Goal: Task Accomplishment & Management: Use online tool/utility

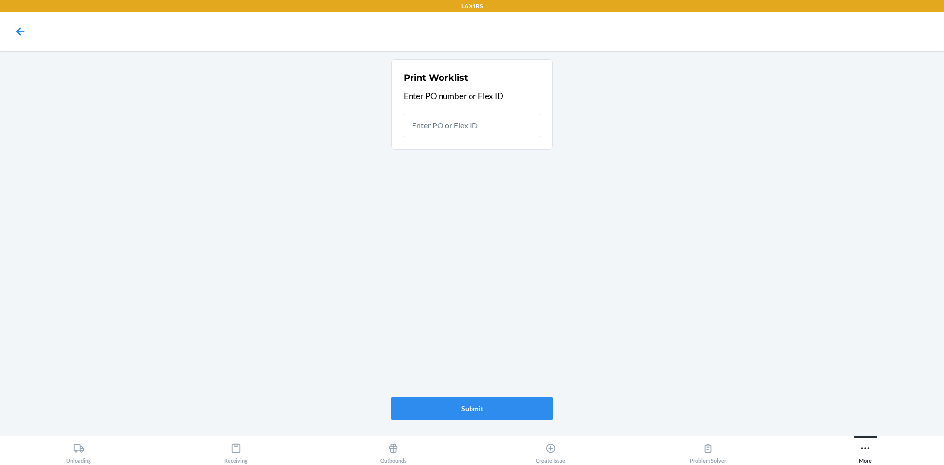
click at [495, 124] on input "text" at bounding box center [472, 126] width 137 height 24
click at [479, 120] on input "text" at bounding box center [472, 126] width 137 height 24
click at [429, 132] on input "text" at bounding box center [472, 126] width 137 height 24
type input "9914136"
click at [527, 413] on button "Submit" at bounding box center [471, 408] width 161 height 24
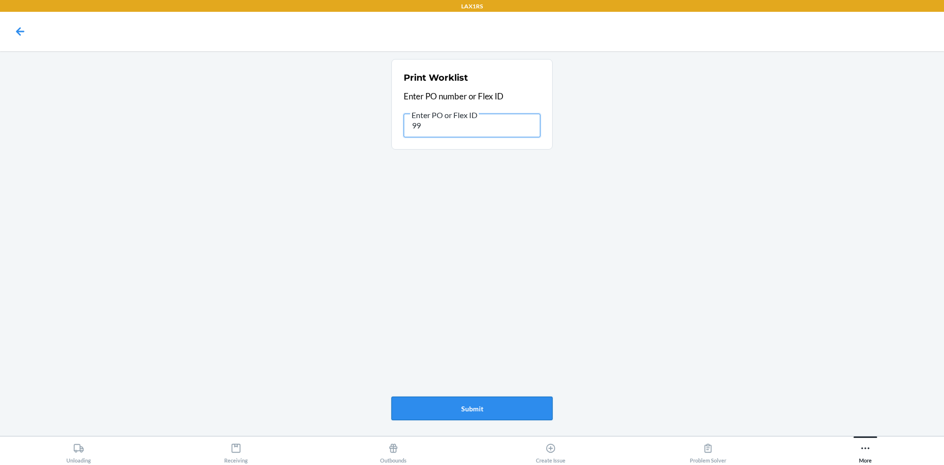
type input "9"
type input "9925404"
click at [486, 408] on button "Submit" at bounding box center [471, 408] width 161 height 24
type input "9"
type input "9940946"
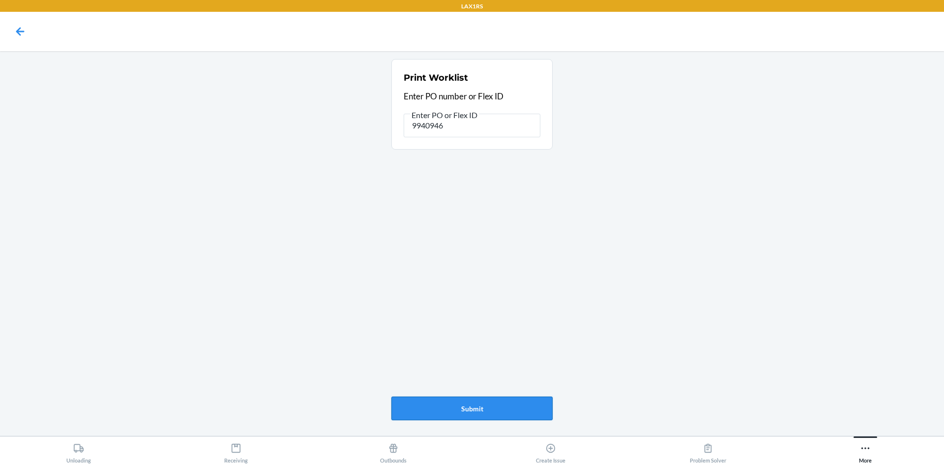
click at [512, 416] on button "Submit" at bounding box center [471, 408] width 161 height 24
type input "9"
type input "9936661"
click at [474, 413] on button "Submit" at bounding box center [471, 408] width 161 height 24
type input "9"
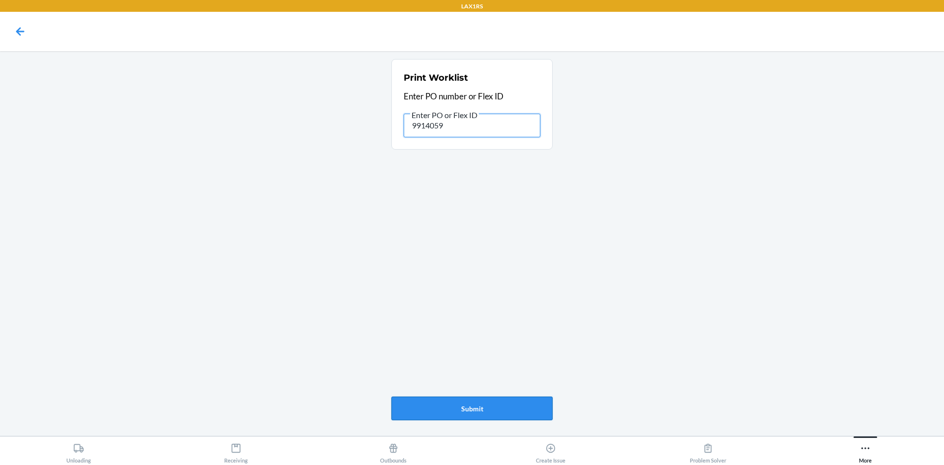
type input "9914059"
click at [504, 407] on button "Submit" at bounding box center [471, 408] width 161 height 24
type input "9"
type input "9914032"
click at [493, 412] on button "Submit" at bounding box center [471, 408] width 161 height 24
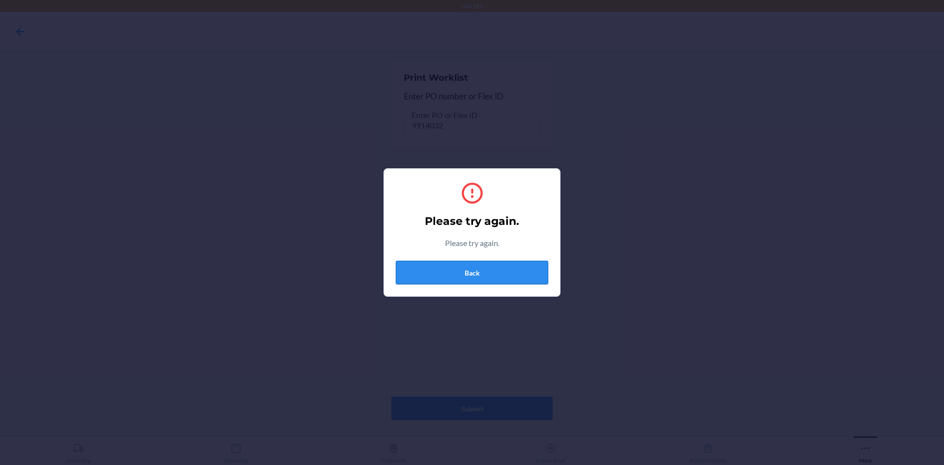
click at [483, 280] on button "Back" at bounding box center [472, 273] width 152 height 24
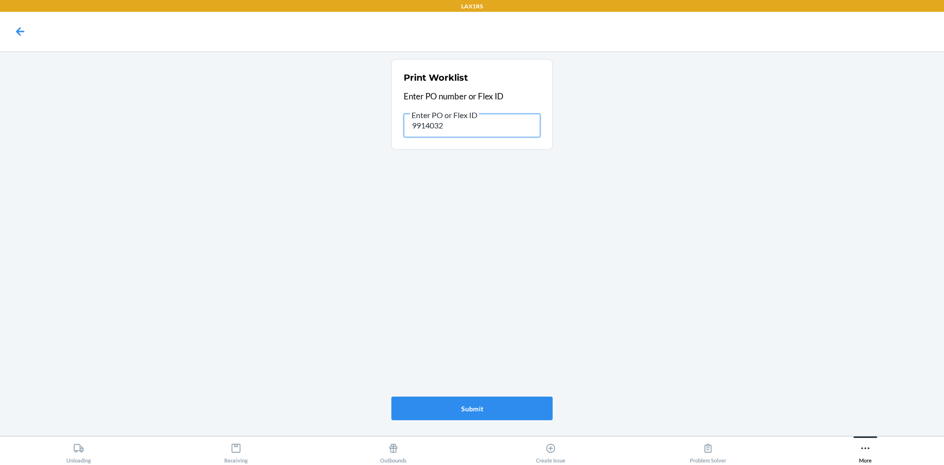
click at [471, 127] on input "9914032" at bounding box center [472, 126] width 137 height 24
type input "9"
type input "9914062"
click at [451, 403] on button "Submit" at bounding box center [471, 408] width 161 height 24
click at [447, 129] on input "9914062" at bounding box center [472, 126] width 137 height 24
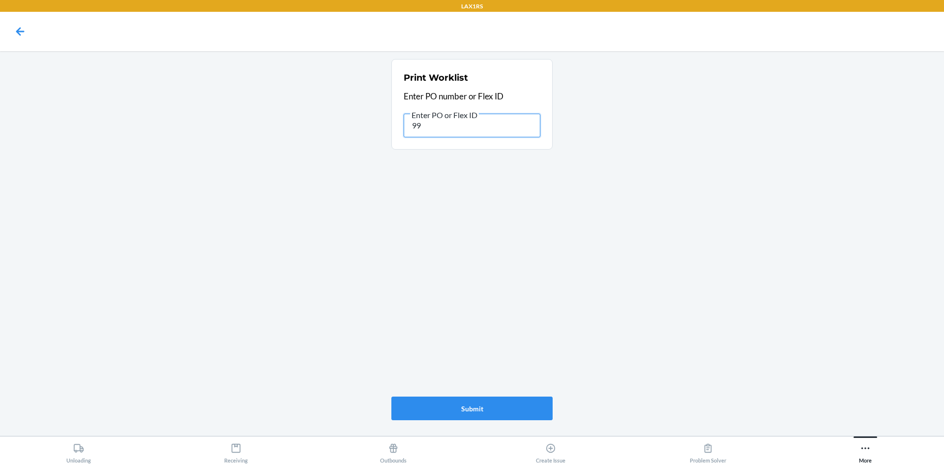
type input "9"
type input "9934647"
click at [471, 400] on button "Submit" at bounding box center [471, 408] width 161 height 24
